Goal: Task Accomplishment & Management: Use online tool/utility

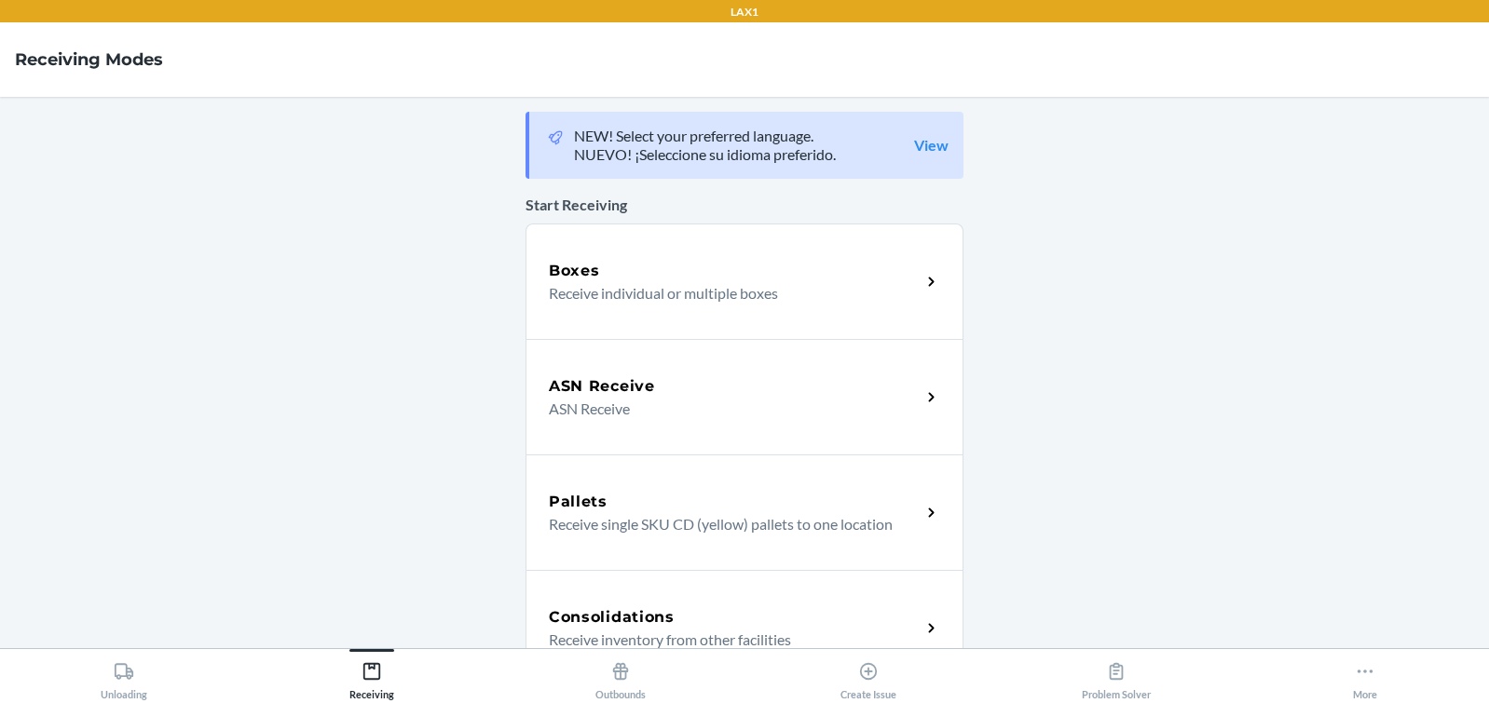
click at [627, 298] on p "Receive individual or multiple boxes" at bounding box center [727, 293] width 357 height 22
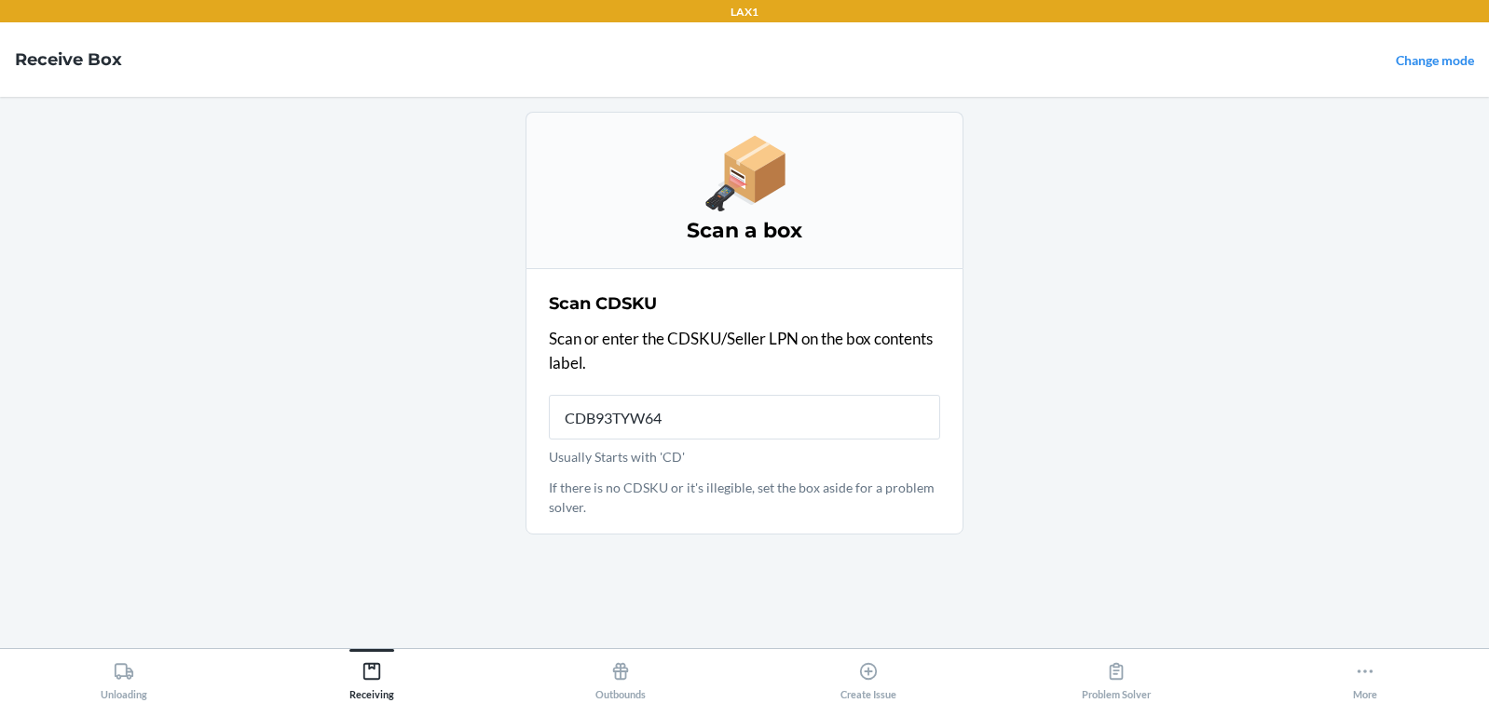
type input "CDB93TYW64W"
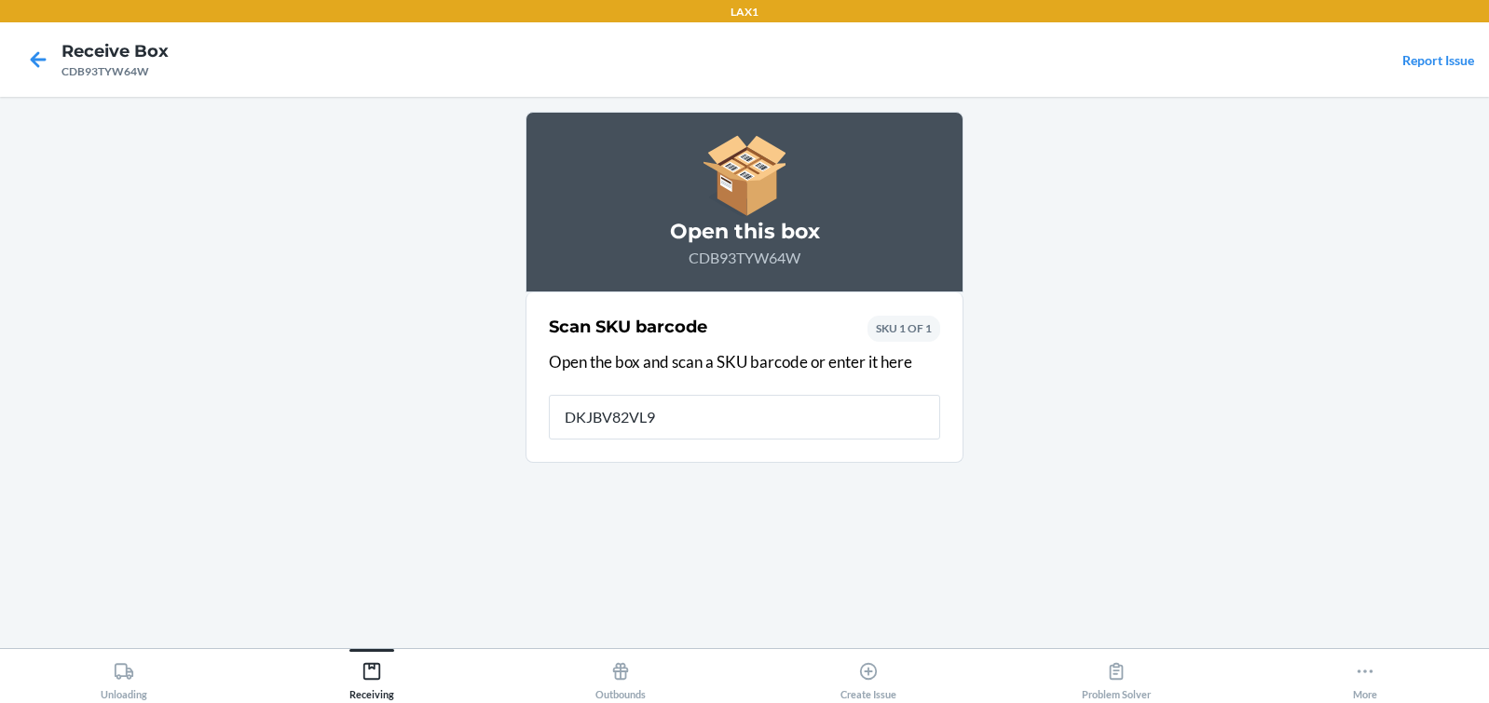
type input "DKJBV82VL9F"
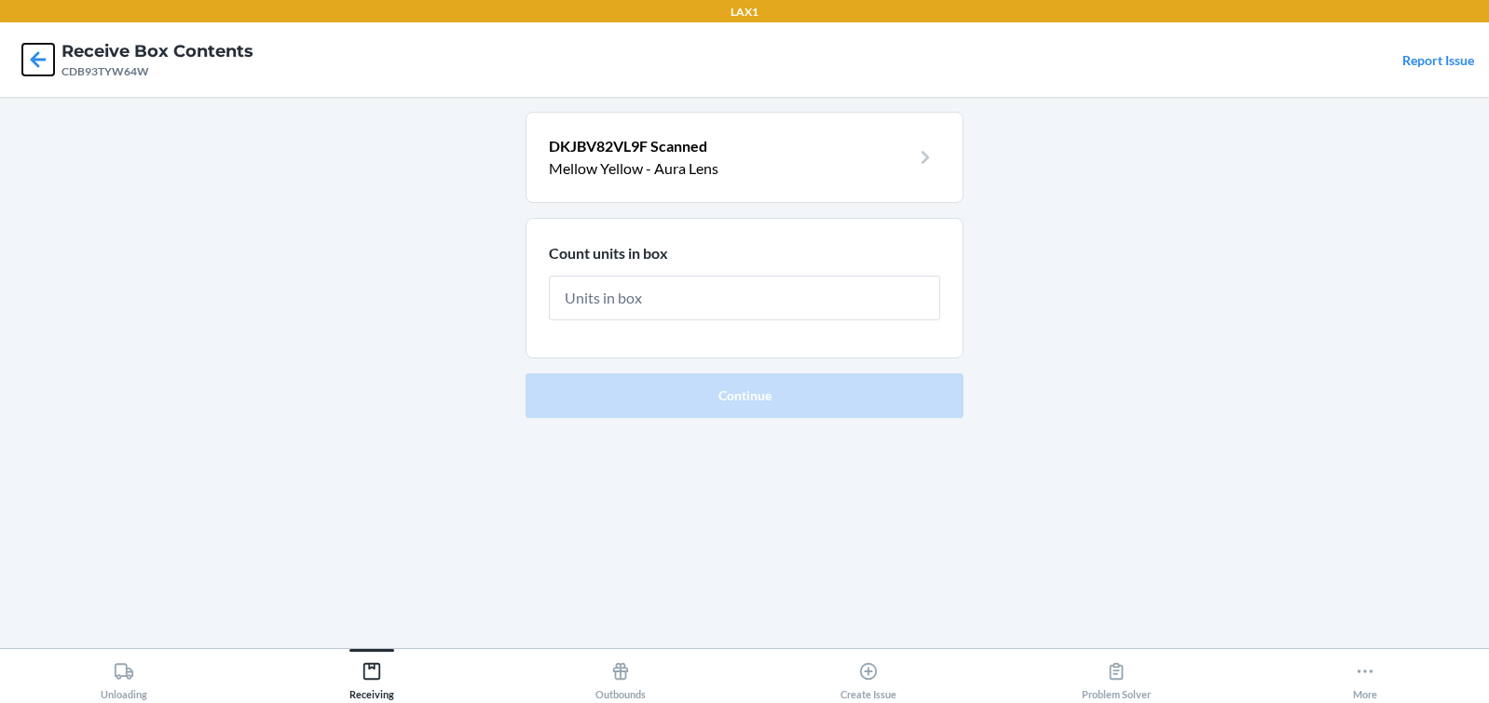
click at [34, 60] on icon at bounding box center [39, 59] width 16 height 16
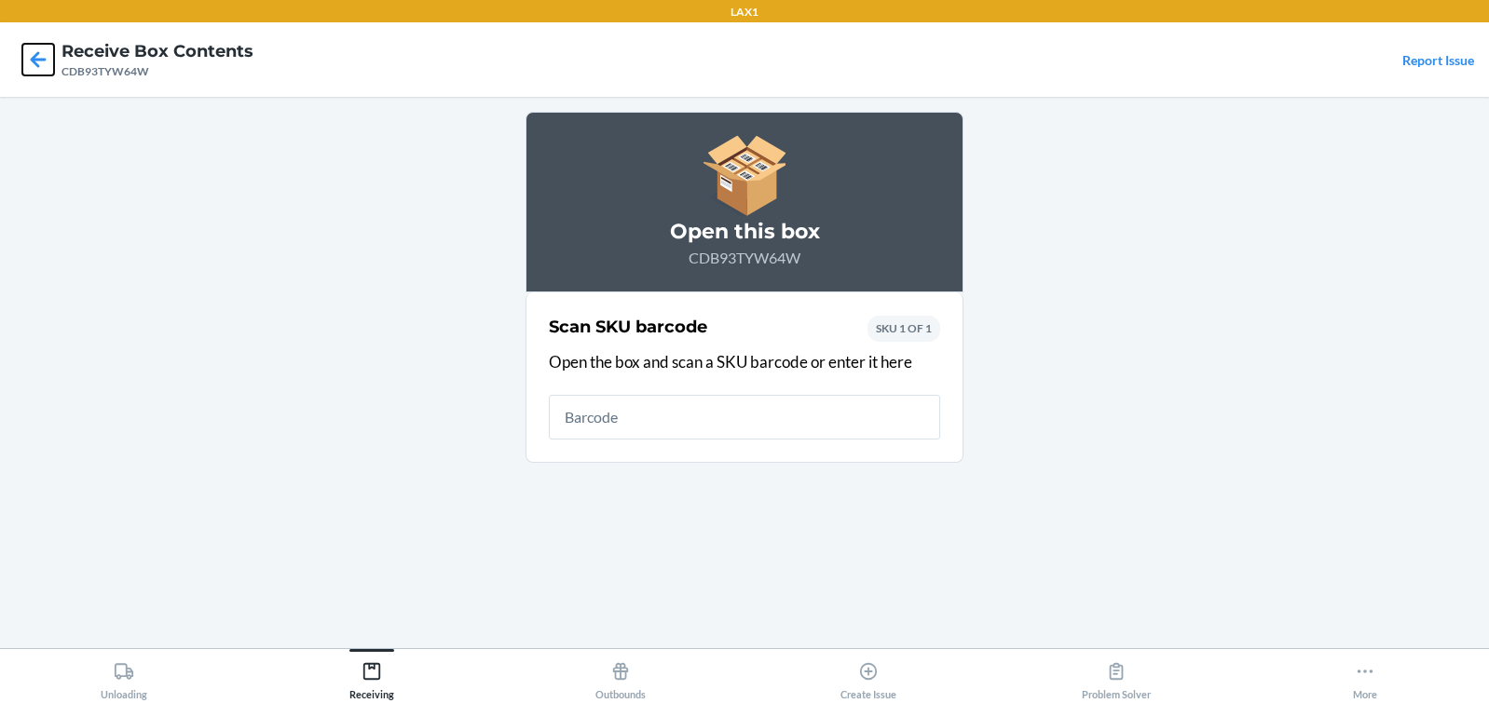
click at [37, 57] on icon at bounding box center [38, 60] width 32 height 32
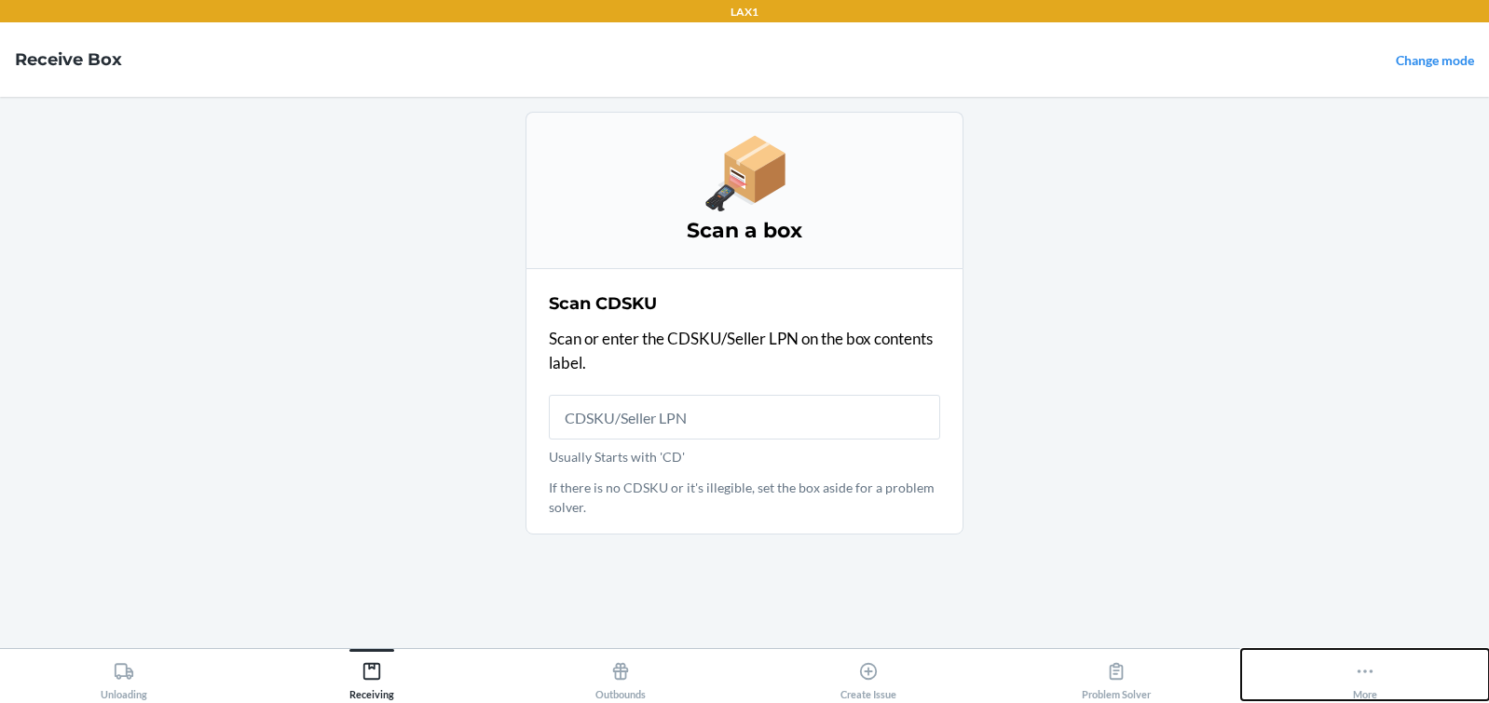
click at [1368, 671] on icon at bounding box center [1365, 671] width 20 height 20
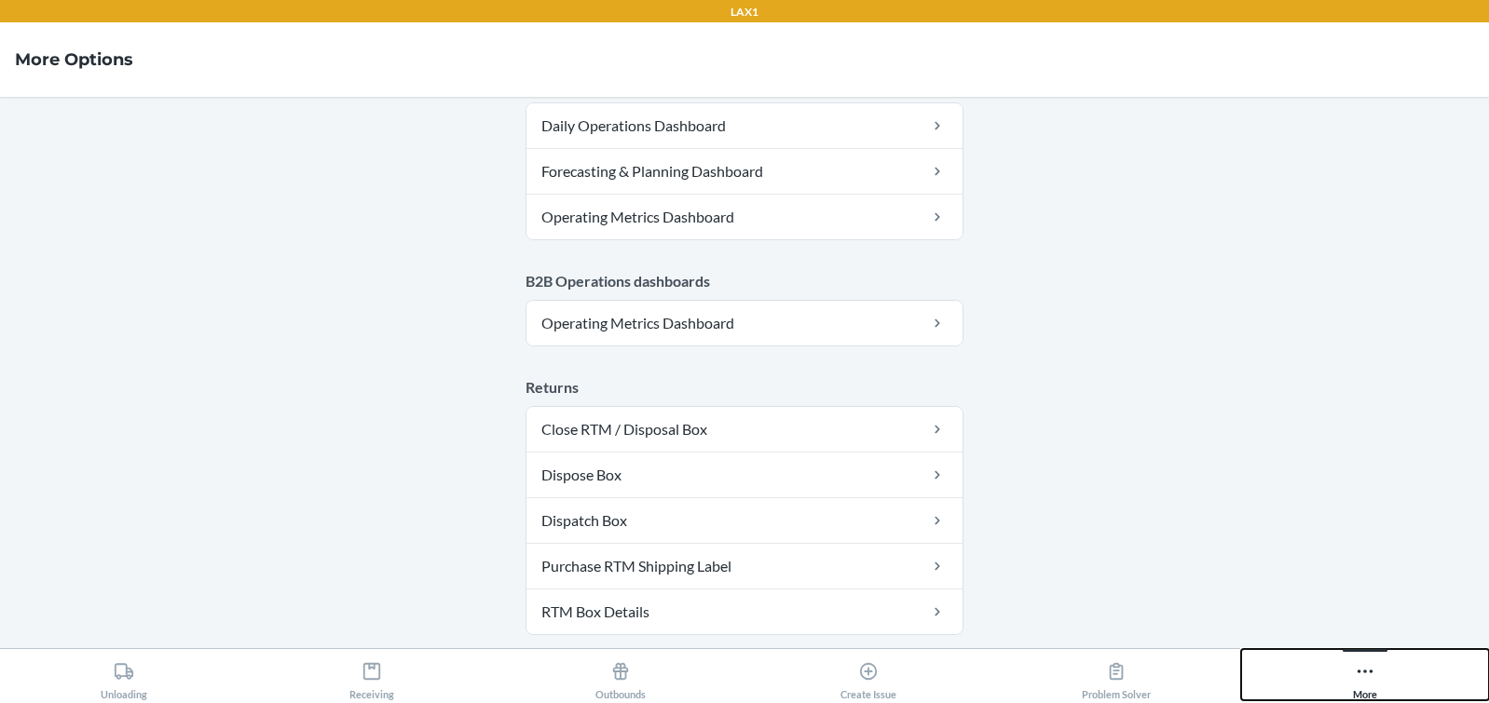
scroll to position [1087, 0]
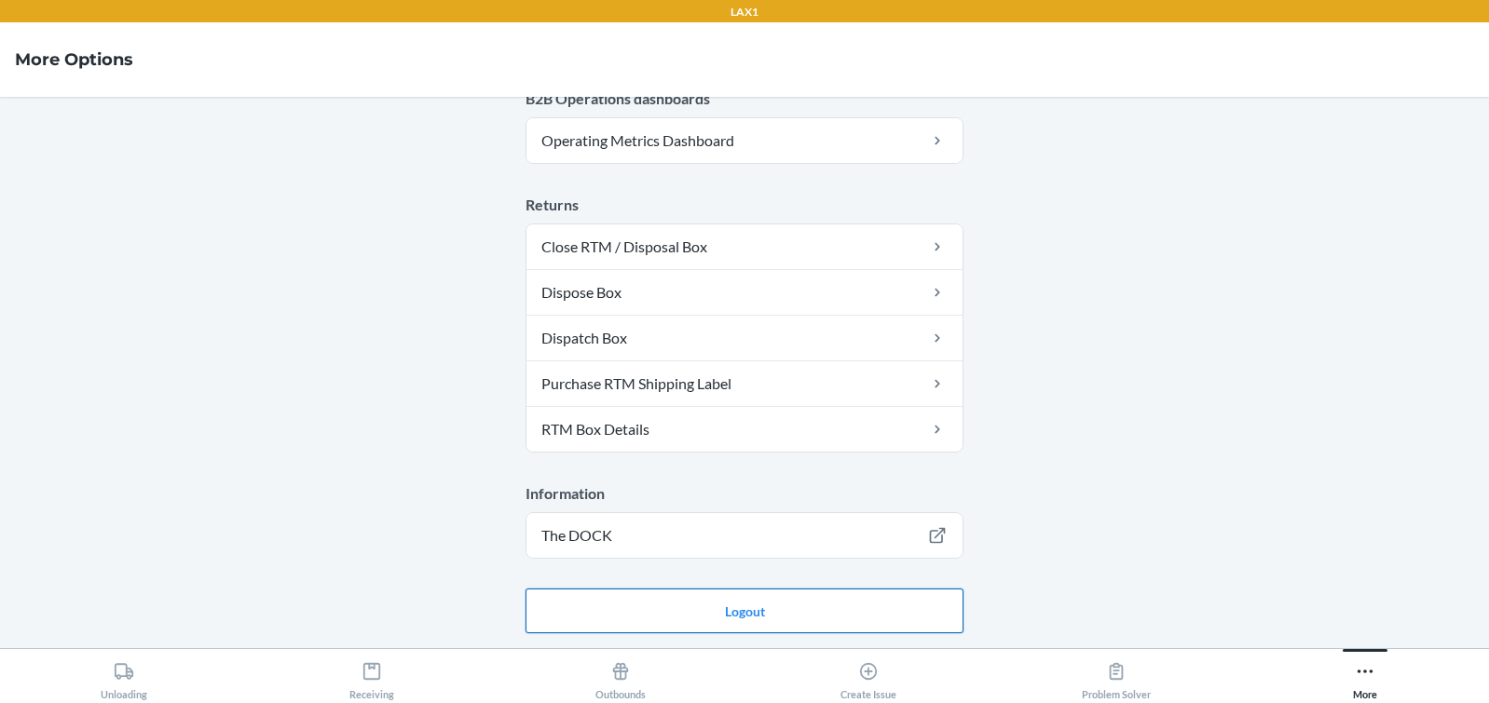
click at [675, 613] on button "Logout" at bounding box center [744, 611] width 438 height 45
